Goal: Task Accomplishment & Management: Use online tool/utility

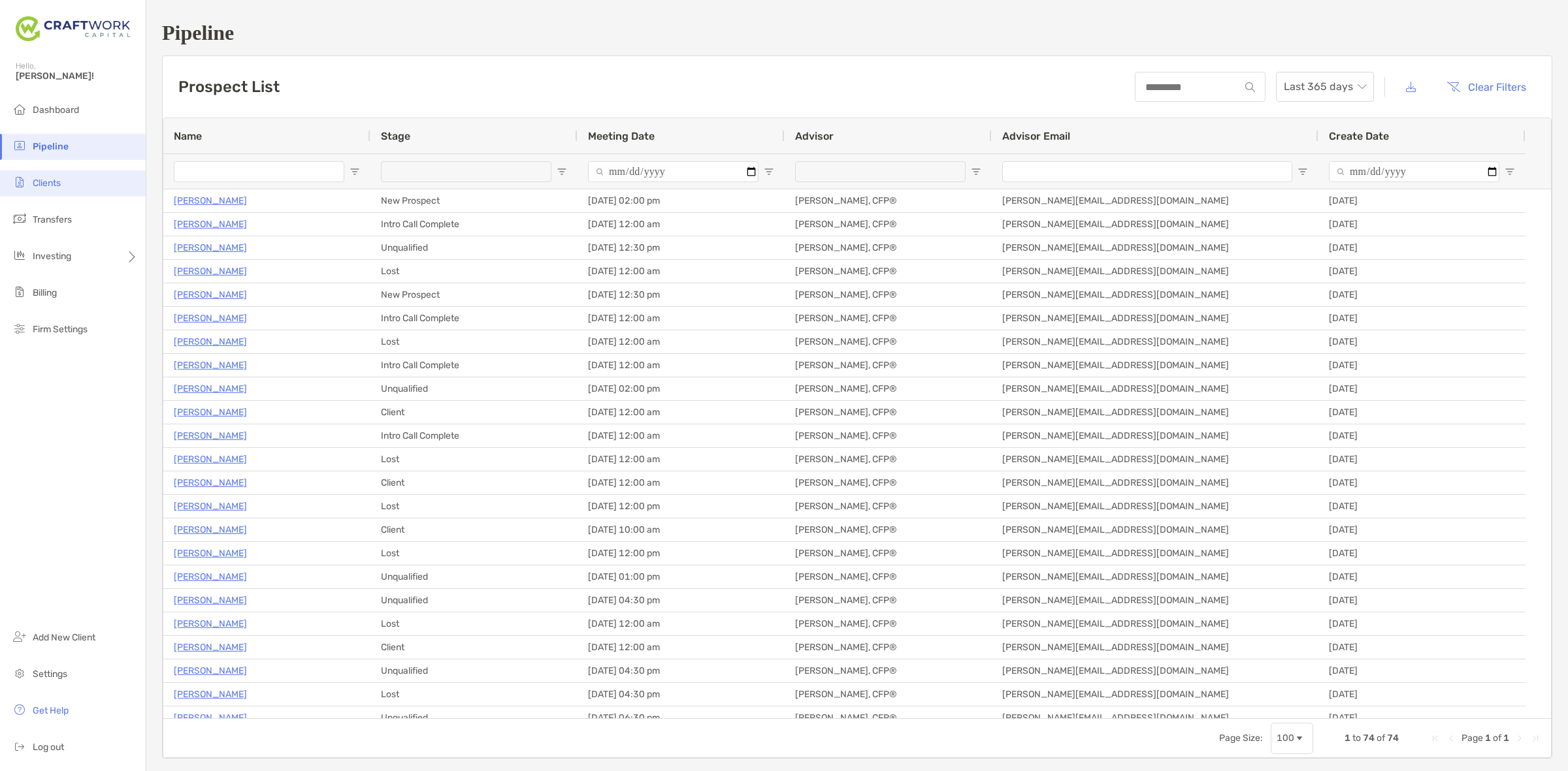
click at [71, 187] on li "Clients" at bounding box center [72, 183] width 146 height 26
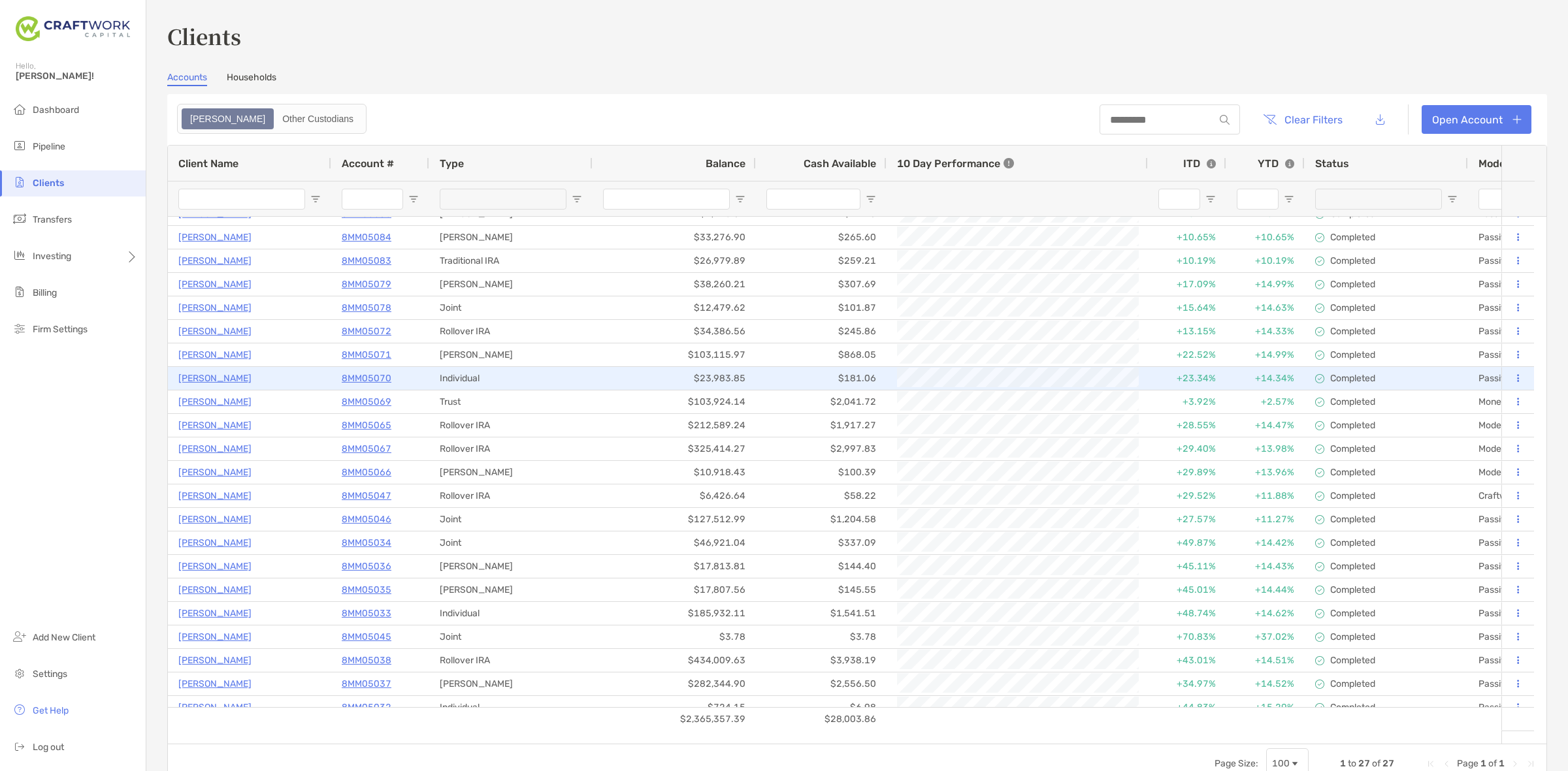
scroll to position [119, 0]
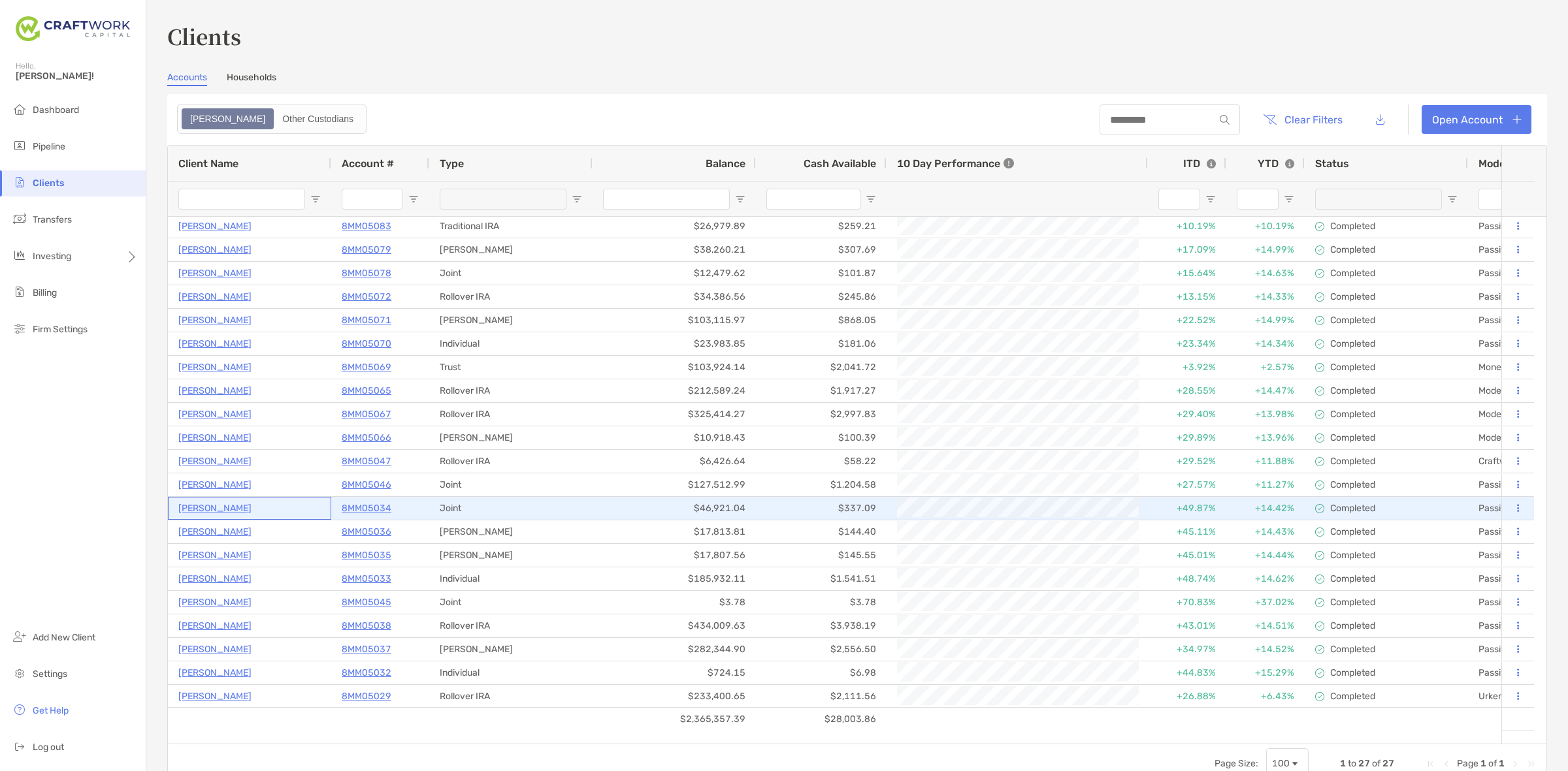
click at [200, 507] on p "Stacey McCall" at bounding box center [215, 508] width 73 height 16
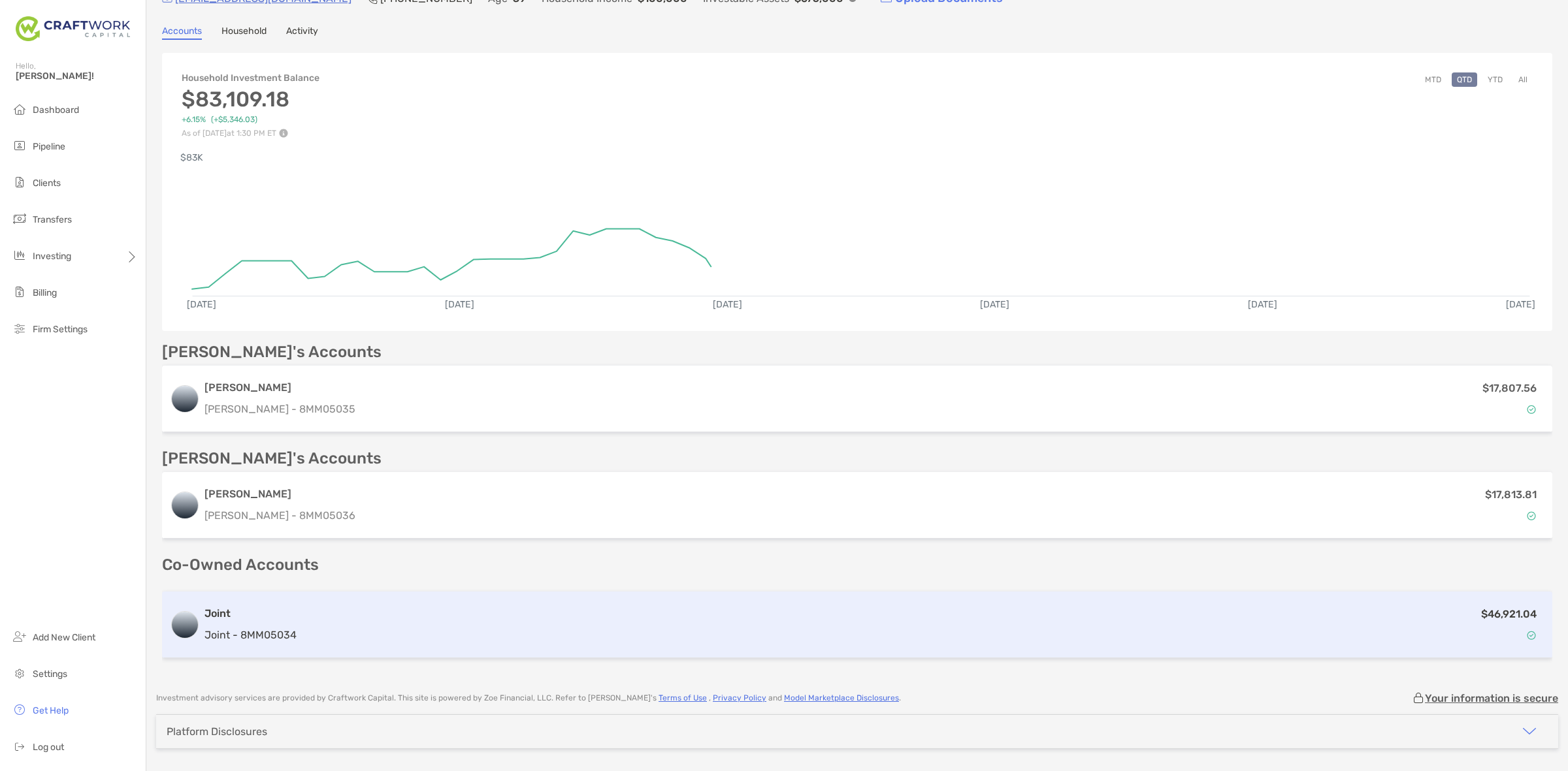
scroll to position [105, 0]
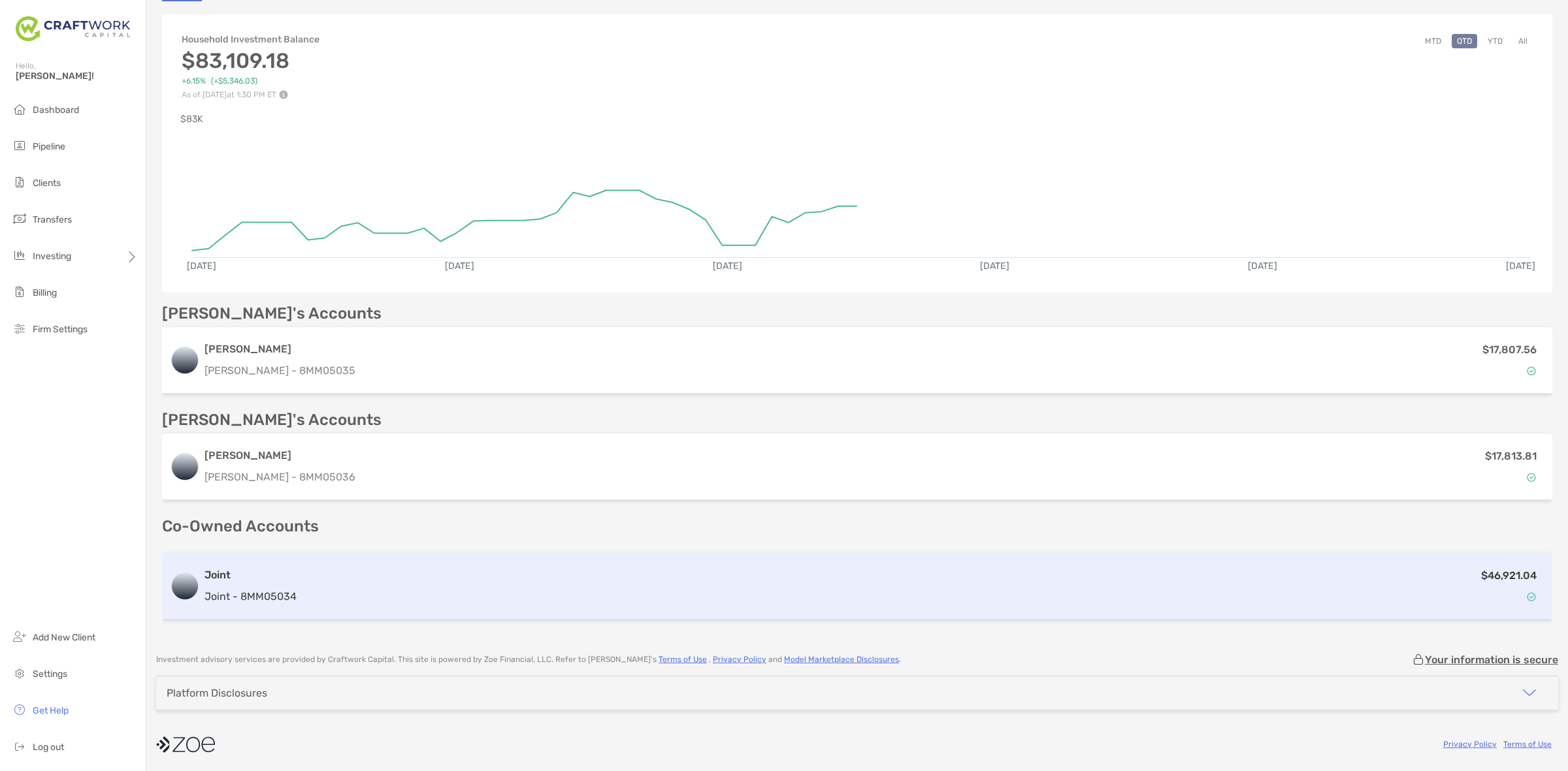
click at [420, 563] on div "Joint Joint - 8MM05034 $46,921.04" at bounding box center [857, 586] width 1390 height 67
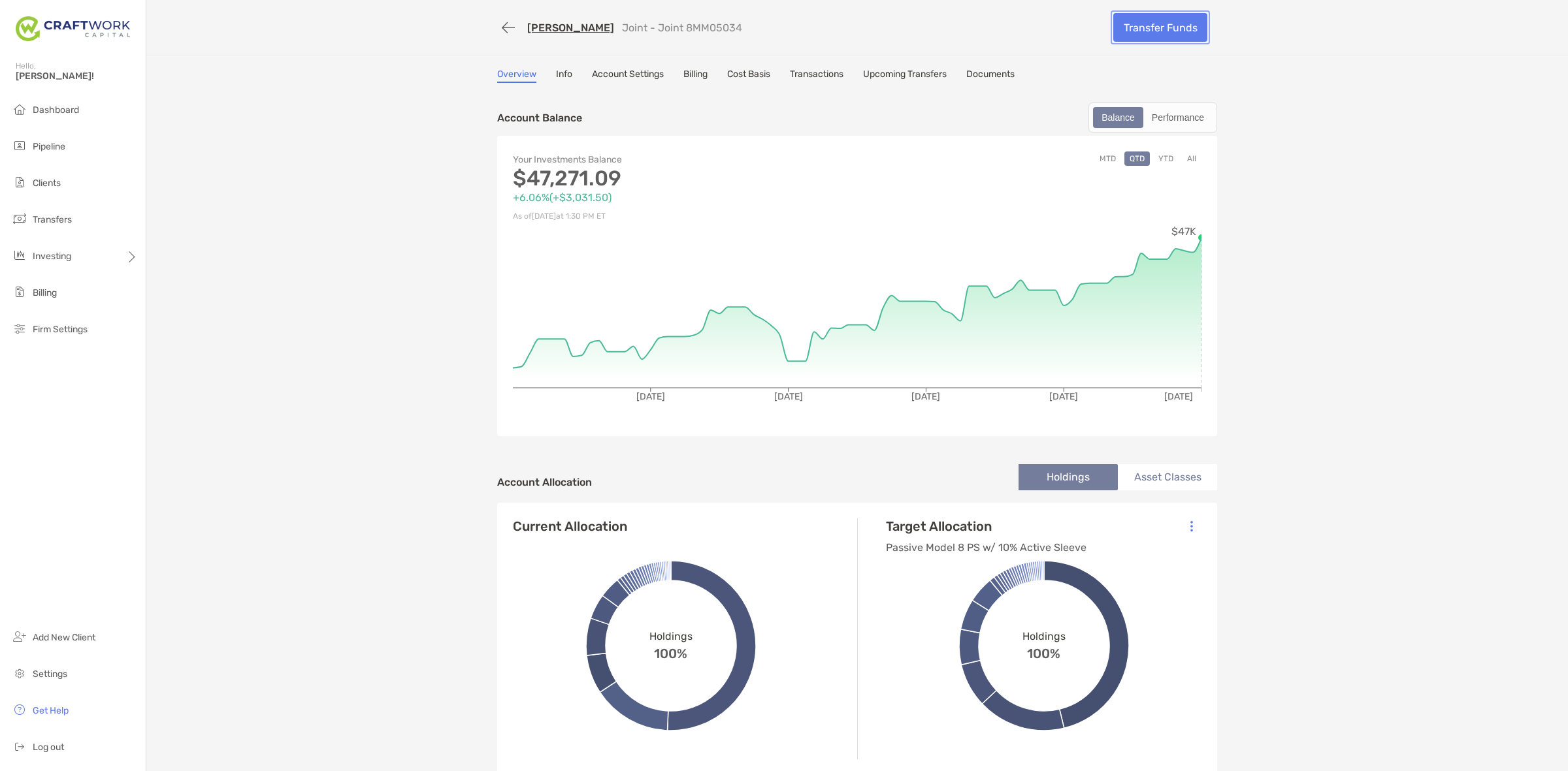
click at [1149, 39] on link "Transfer Funds" at bounding box center [1161, 27] width 94 height 29
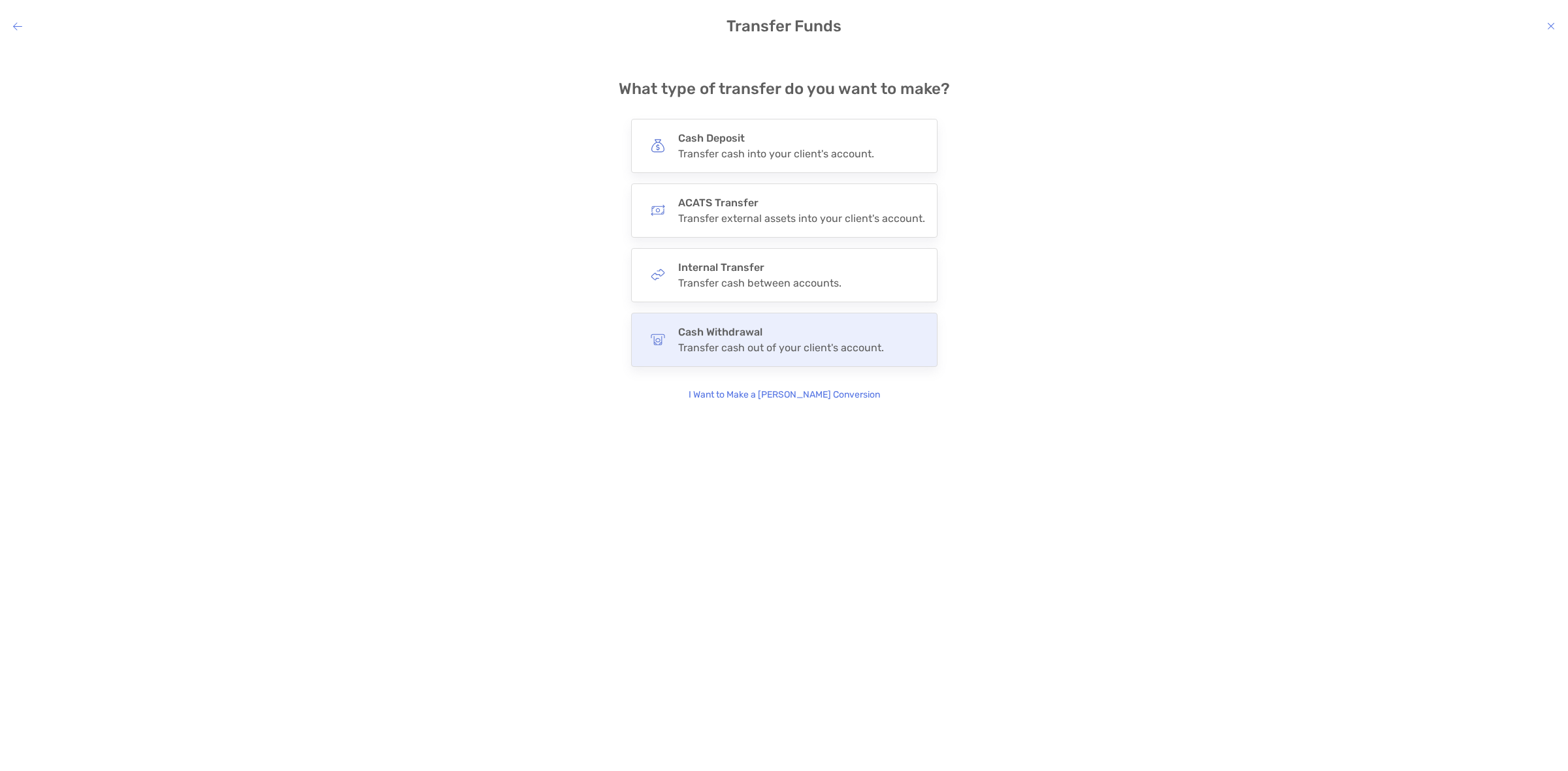
click at [763, 318] on div "Cash Withdrawal Transfer cash out of your client's account." at bounding box center [784, 340] width 307 height 55
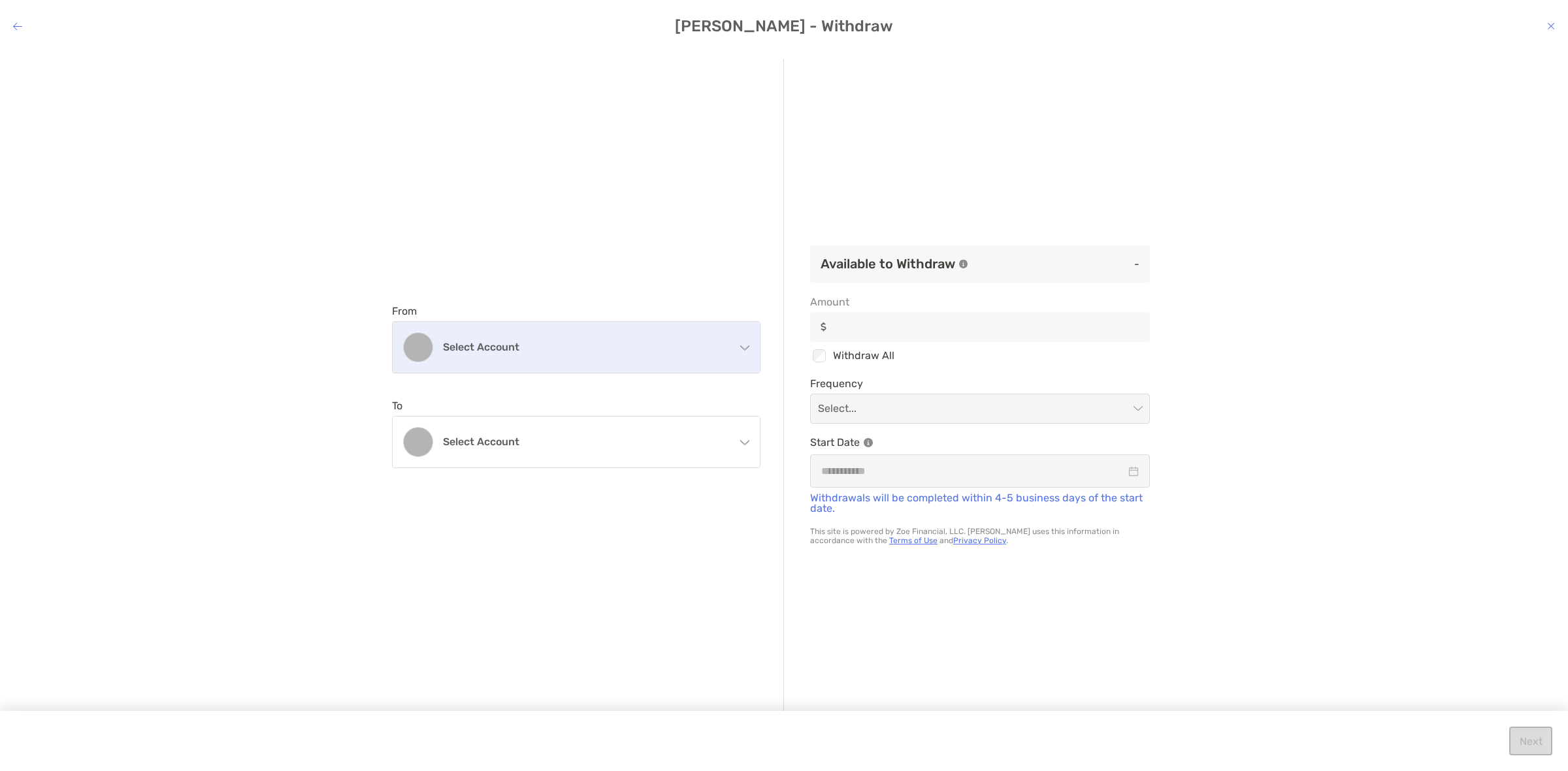
click at [688, 357] on div "Select account" at bounding box center [576, 347] width 367 height 51
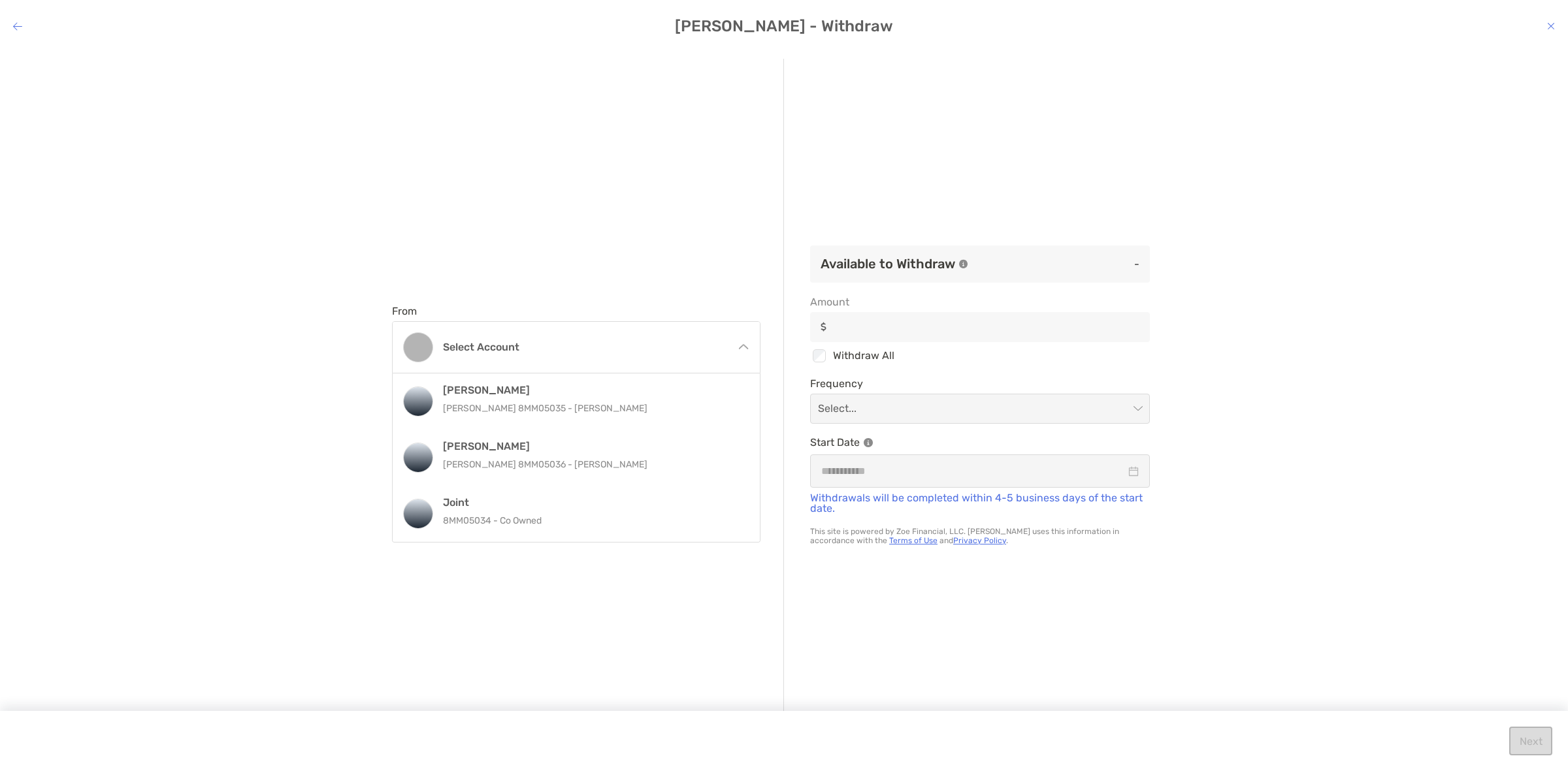
click at [533, 511] on div "Joint 8MM05034 - Co Owned" at bounding box center [590, 514] width 294 height 36
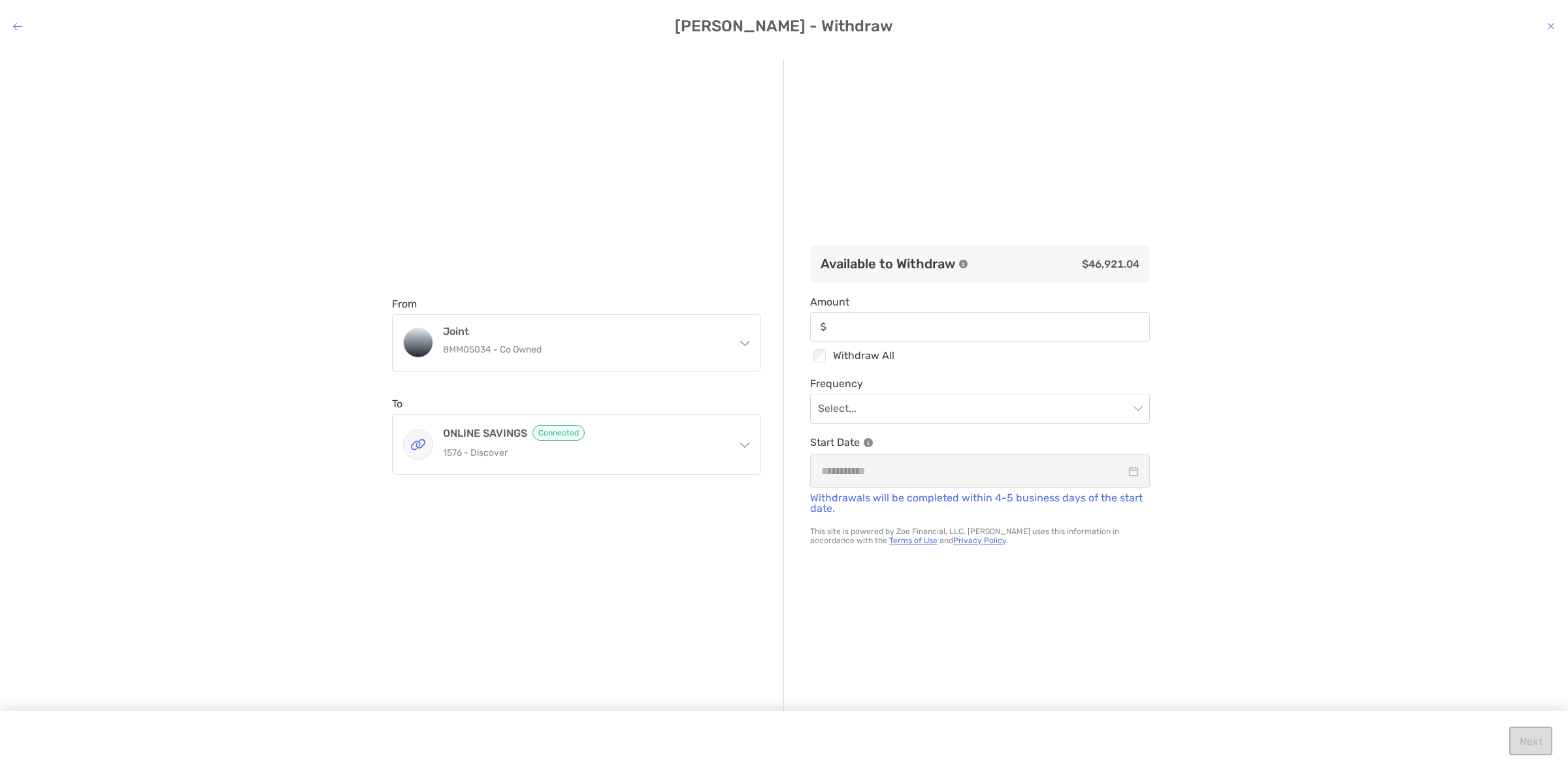
click at [743, 444] on icon "modal" at bounding box center [744, 442] width 10 height 10
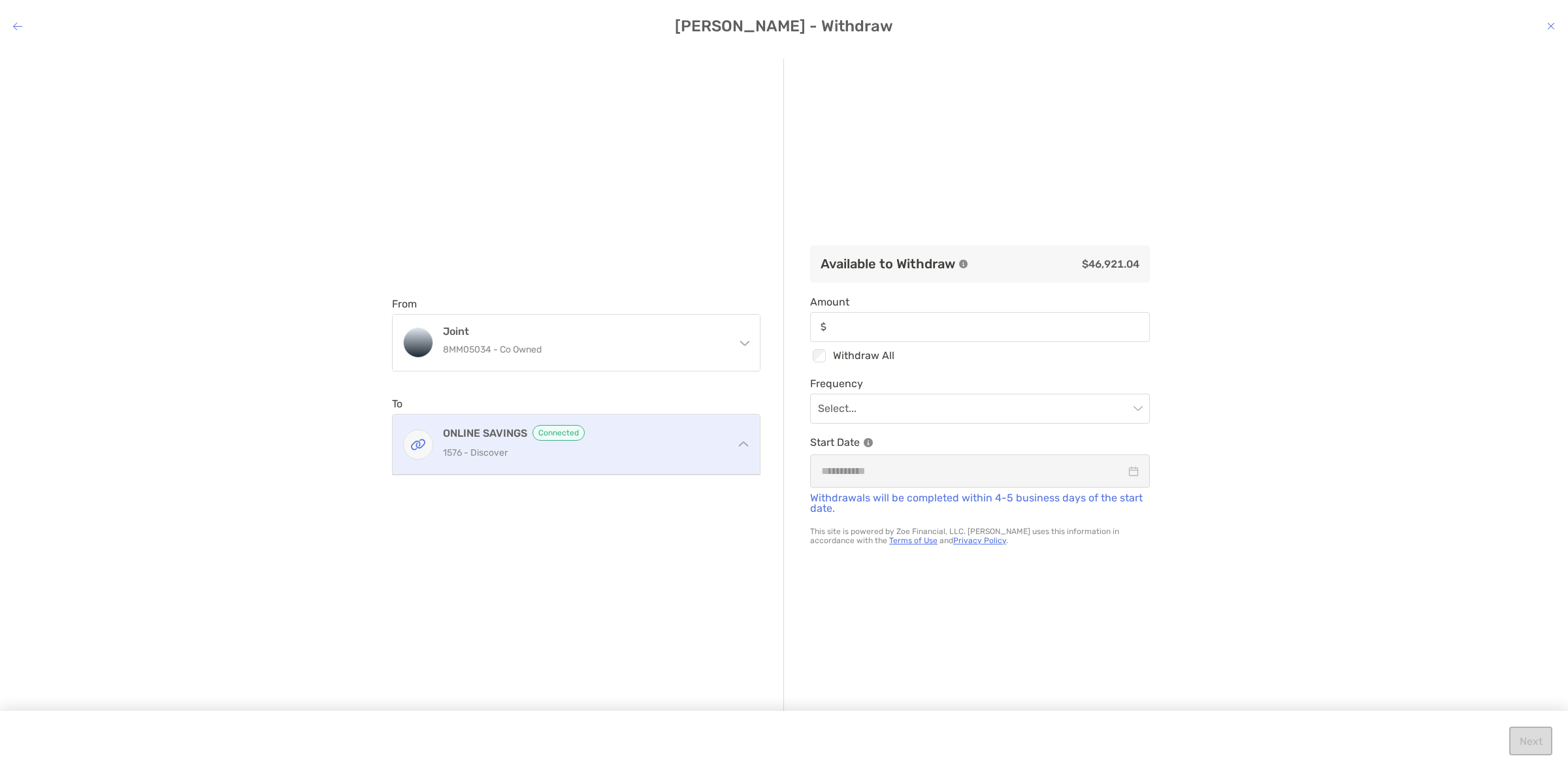
click at [716, 446] on p "1576 - Discover" at bounding box center [584, 452] width 282 height 16
click at [639, 429] on h4 "ONLINE SAVINGS Connected" at bounding box center [584, 433] width 282 height 16
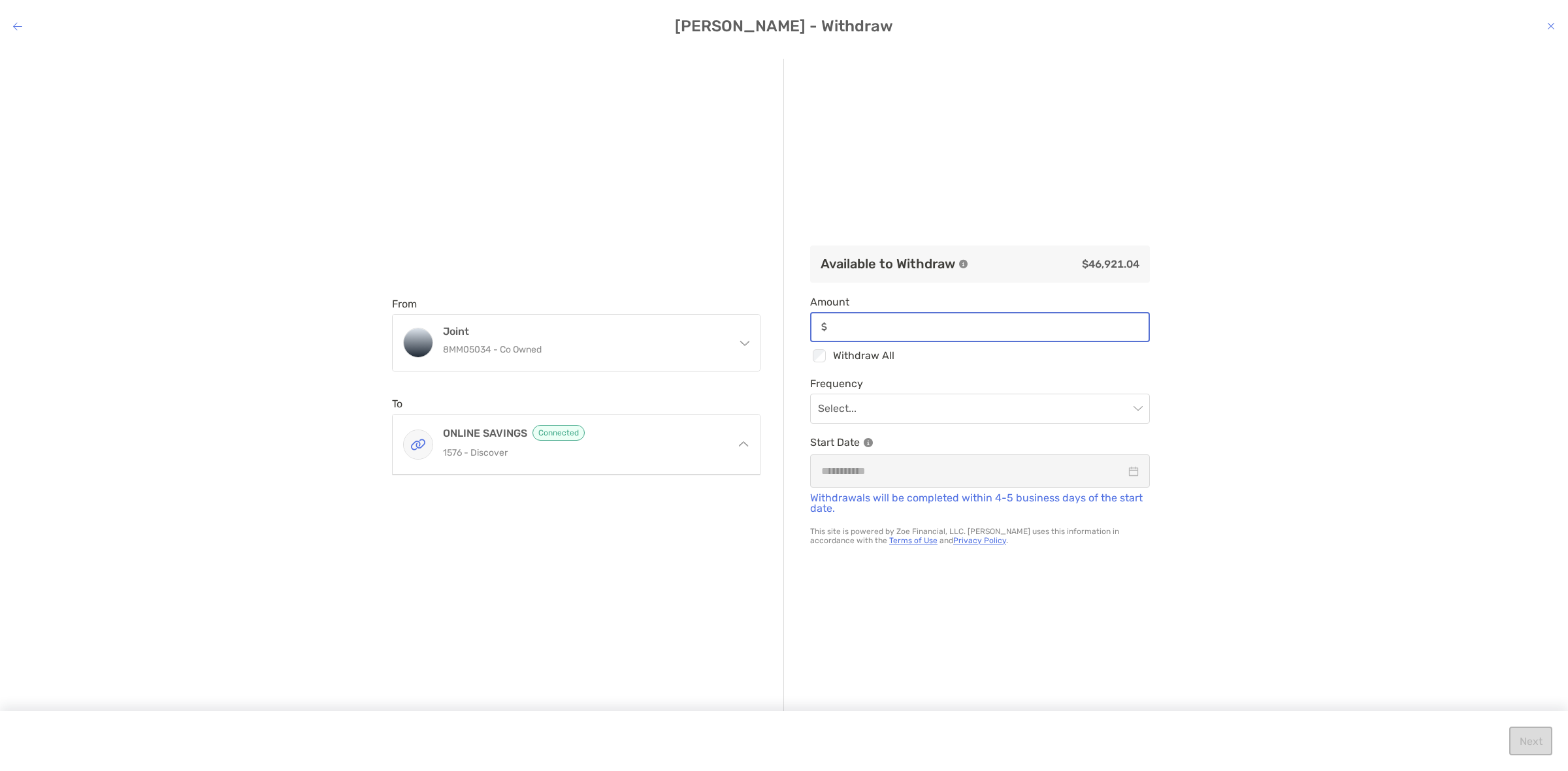
click at [887, 330] on input "Amount" at bounding box center [990, 327] width 316 height 11
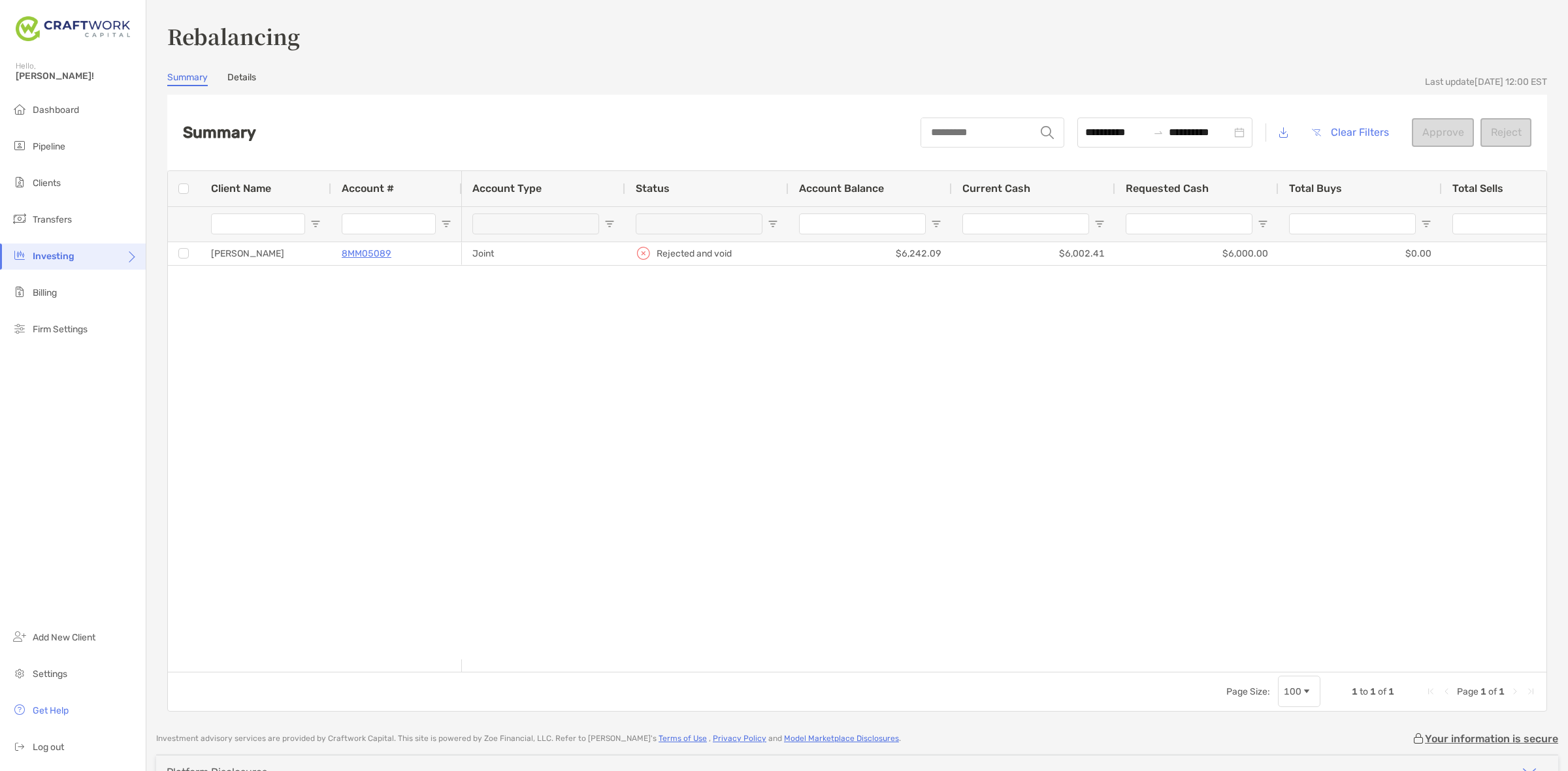
click at [78, 161] on ul "Dashboard Pipeline Clients Transfers Investing Billing Firm Settings" at bounding box center [72, 225] width 146 height 256
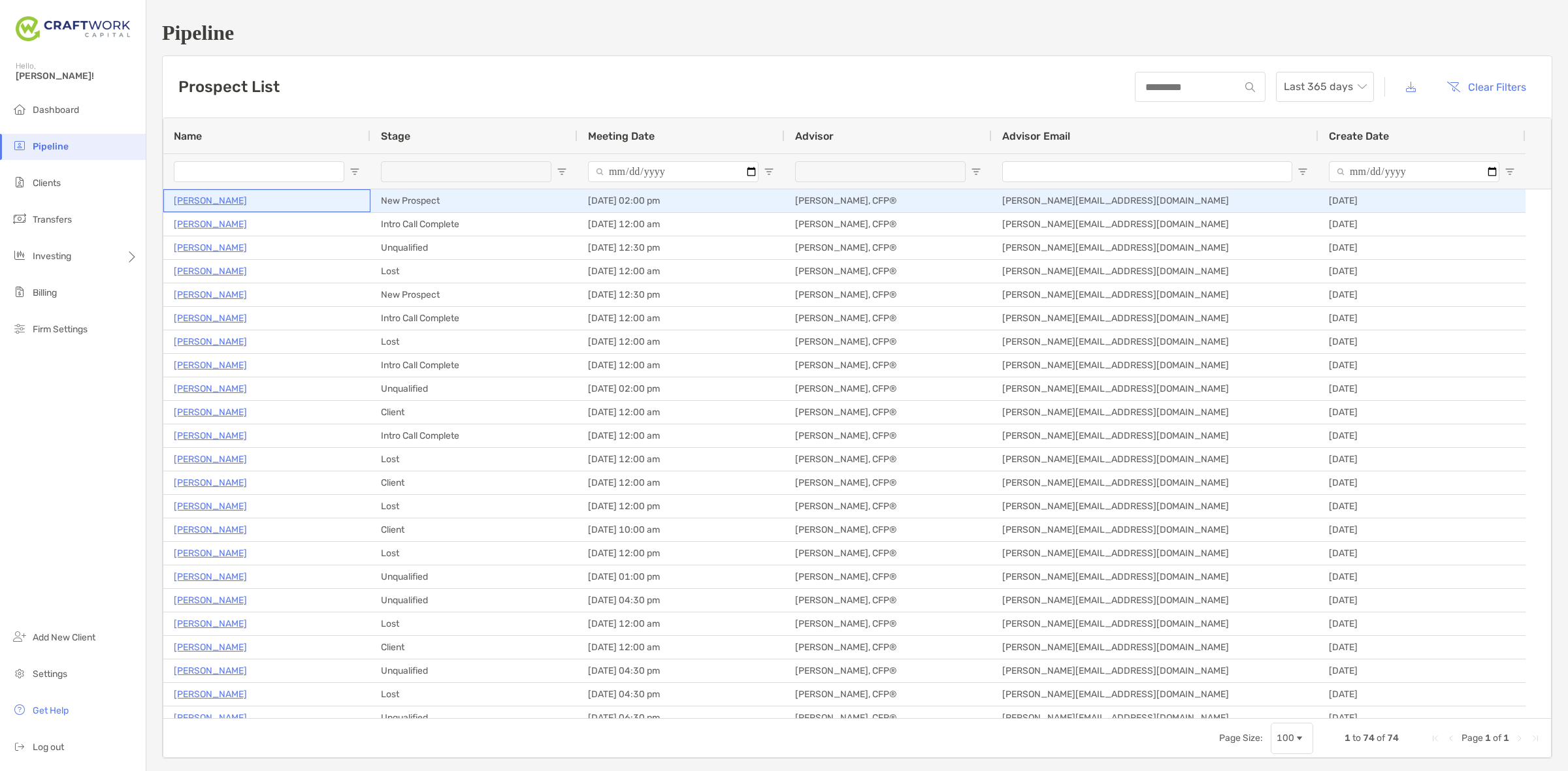
click at [194, 197] on p "[PERSON_NAME]" at bounding box center [211, 200] width 73 height 16
